Goal: Find specific page/section: Find specific page/section

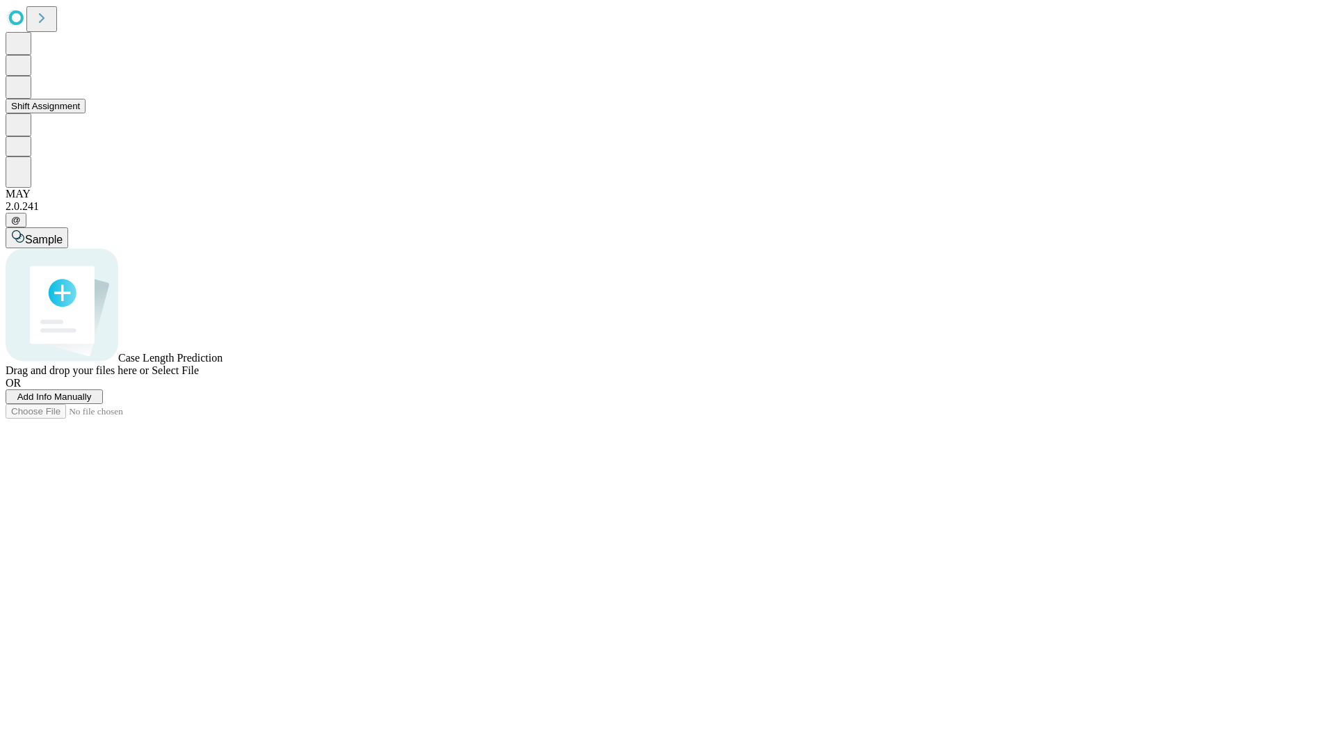
click at [85, 113] on button "Shift Assignment" at bounding box center [46, 106] width 80 height 15
